Goal: Task Accomplishment & Management: Manage account settings

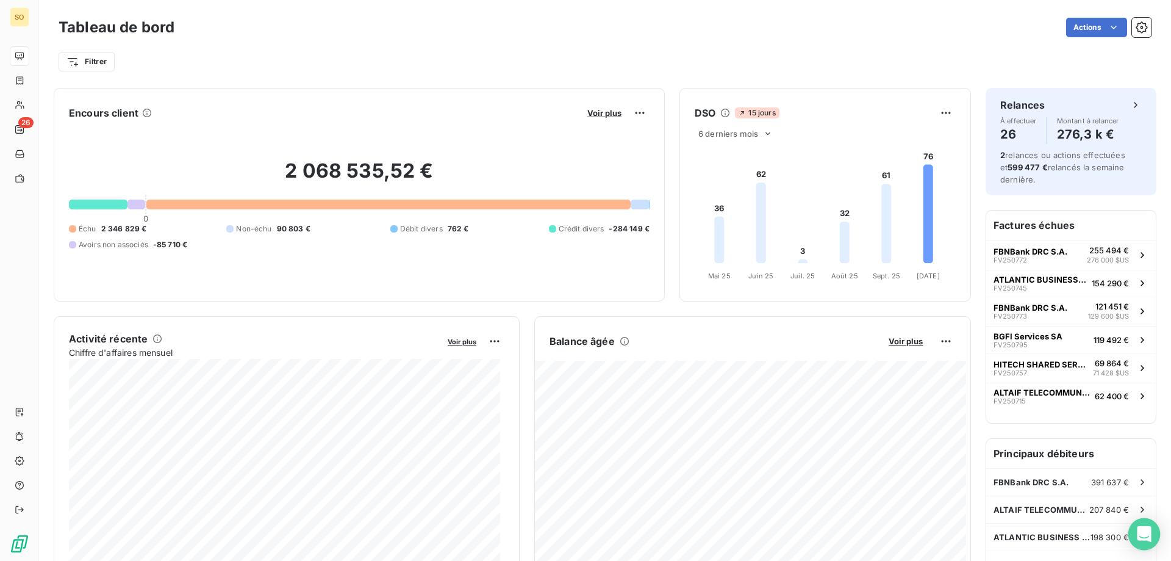
click at [1145, 535] on icon "Open Intercom Messenger" at bounding box center [1144, 534] width 14 height 16
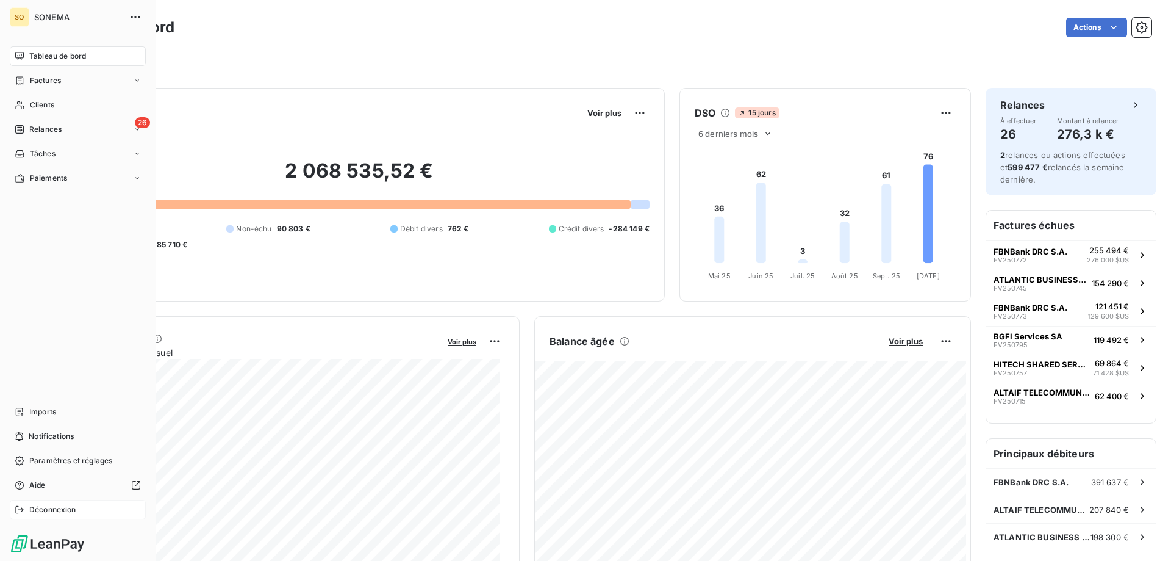
click at [49, 512] on span "Déconnexion" at bounding box center [52, 509] width 47 height 11
